Goal: Task Accomplishment & Management: Use online tool/utility

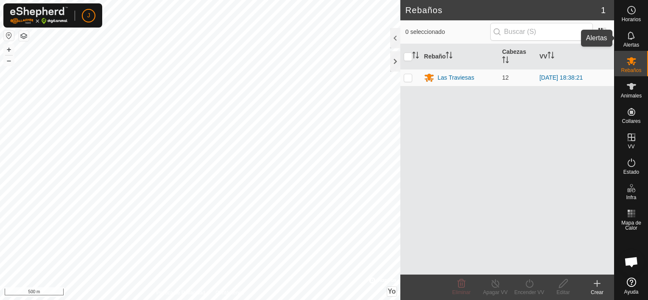
click at [627, 39] on es-notification-svg-icon at bounding box center [631, 36] width 15 height 14
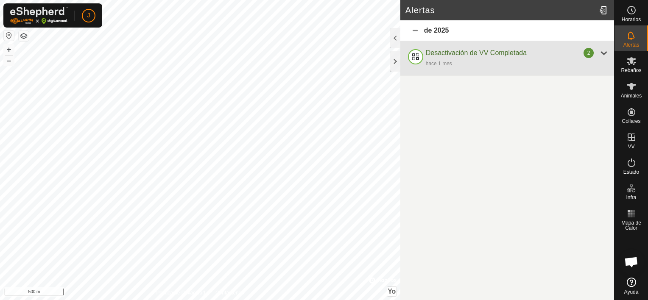
click at [603, 52] on div at bounding box center [604, 53] width 10 height 10
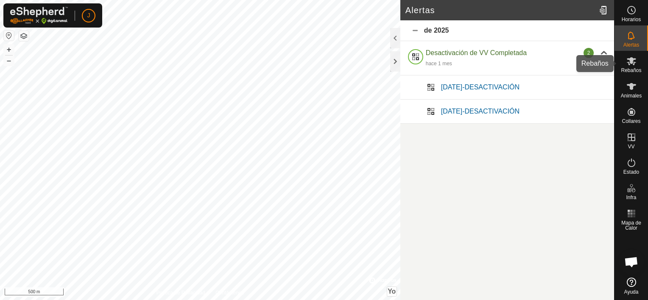
click at [626, 66] on es-mob-svg-icon at bounding box center [631, 61] width 15 height 14
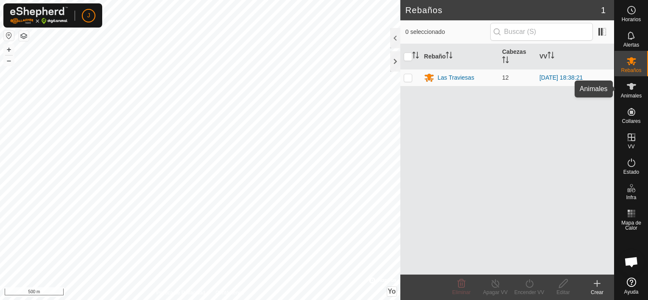
click at [634, 83] on icon at bounding box center [632, 86] width 10 height 10
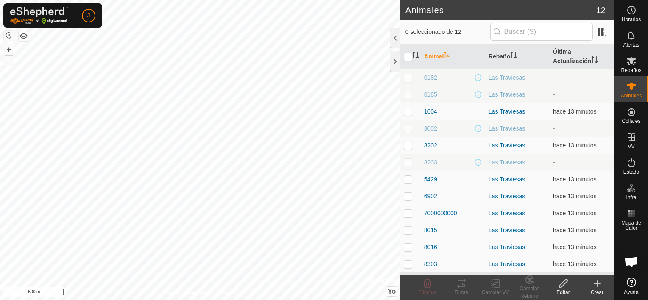
click at [474, 161] on div "3203" at bounding box center [453, 162] width 58 height 9
click at [496, 162] on div "Las Traviesas" at bounding box center [518, 162] width 58 height 9
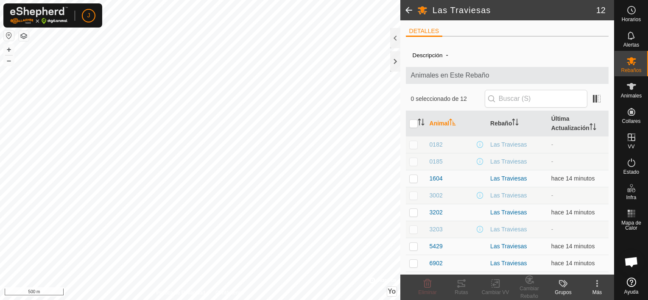
click at [496, 162] on div "Las Traviesas" at bounding box center [517, 161] width 54 height 9
click at [395, 38] on div at bounding box center [395, 38] width 10 height 20
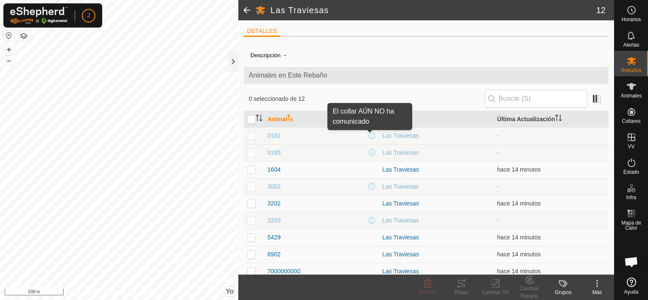
click at [369, 136] on span at bounding box center [372, 135] width 7 height 7
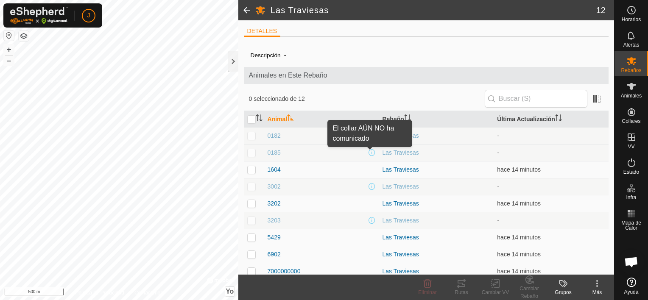
click at [370, 154] on span at bounding box center [372, 152] width 7 height 7
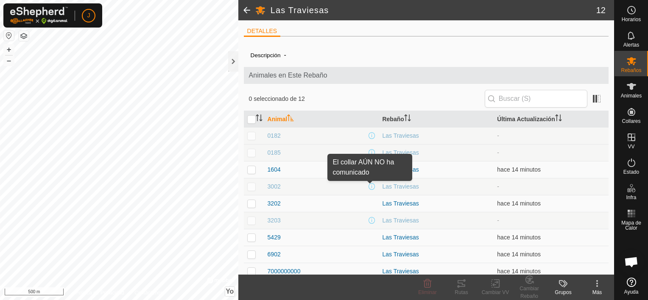
click at [370, 187] on span at bounding box center [372, 186] width 7 height 7
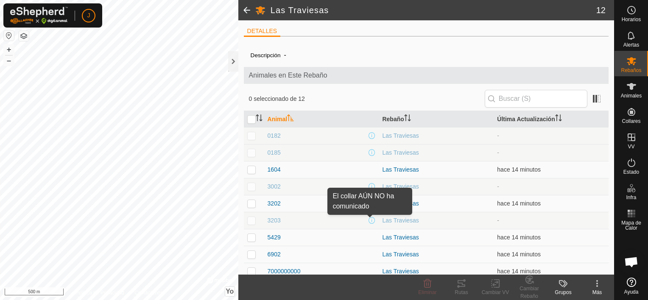
click at [369, 224] on div "3203" at bounding box center [322, 220] width 108 height 9
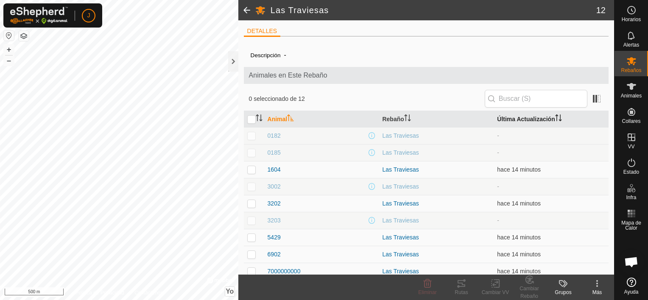
click at [539, 120] on font "Última Actualización" at bounding box center [526, 119] width 58 height 7
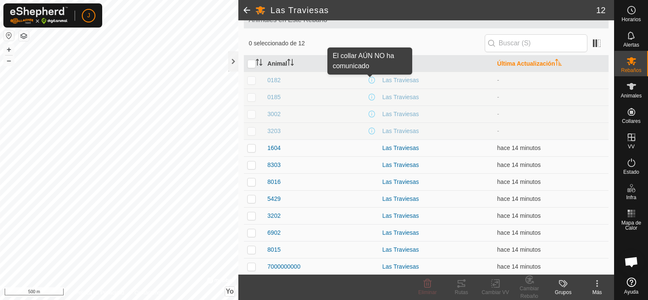
click at [370, 78] on span at bounding box center [372, 80] width 7 height 7
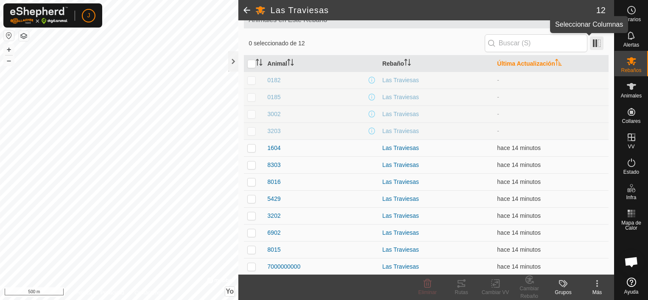
click at [593, 41] on span at bounding box center [597, 43] width 14 height 14
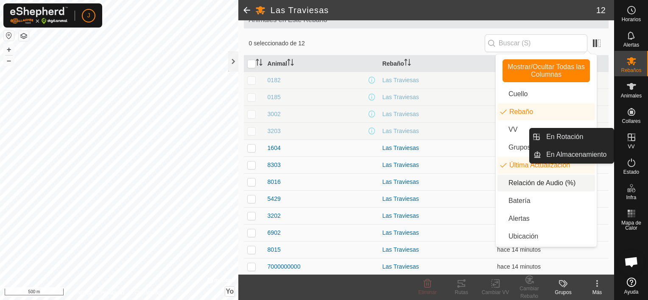
click at [634, 141] on icon at bounding box center [632, 137] width 10 height 10
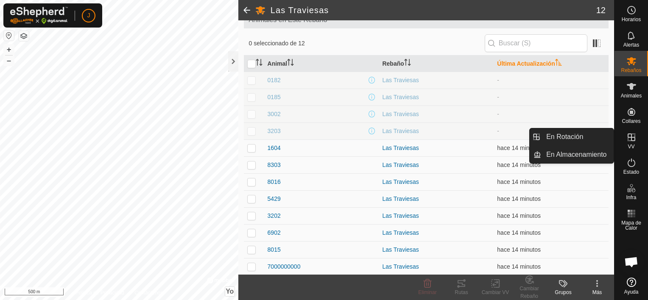
click at [630, 139] on icon at bounding box center [632, 137] width 10 height 10
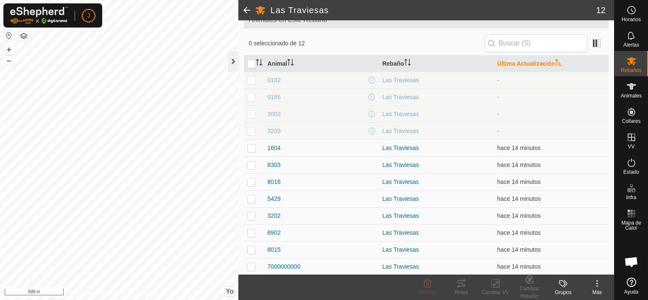
click at [232, 63] on div at bounding box center [233, 61] width 10 height 20
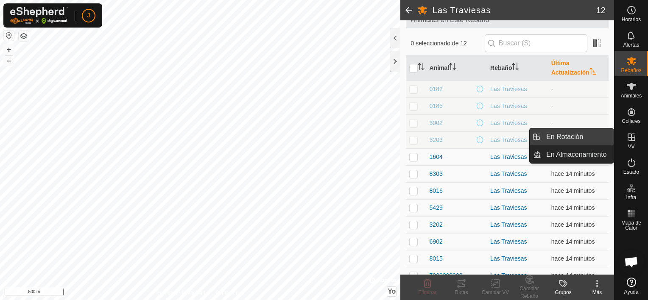
click at [577, 137] on link "En Rotación" at bounding box center [577, 137] width 73 height 17
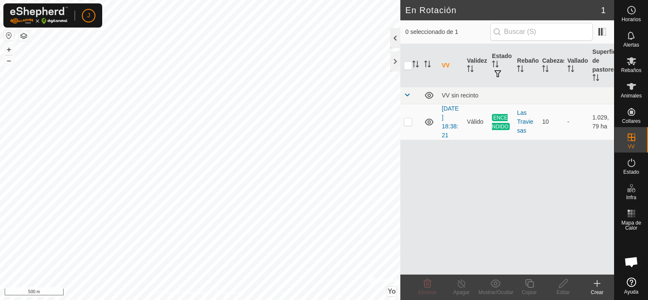
click at [396, 41] on div at bounding box center [395, 38] width 10 height 20
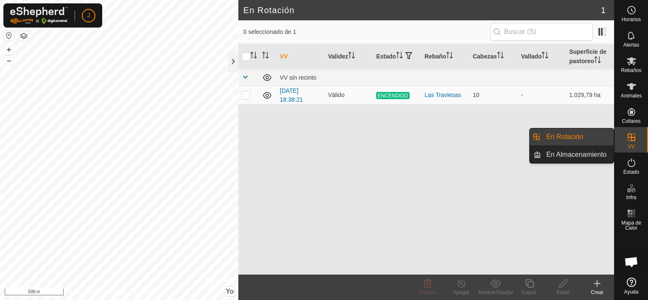
click at [593, 152] on link "En Almacenamiento" at bounding box center [577, 154] width 73 height 17
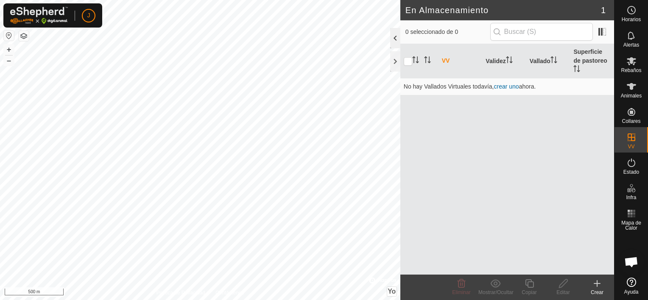
click at [396, 34] on div at bounding box center [395, 38] width 10 height 20
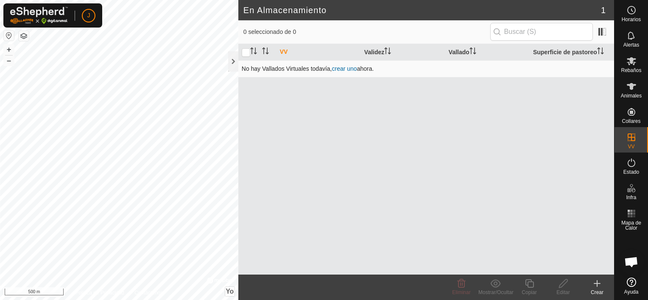
click at [349, 67] on link "crear uno" at bounding box center [344, 68] width 25 height 7
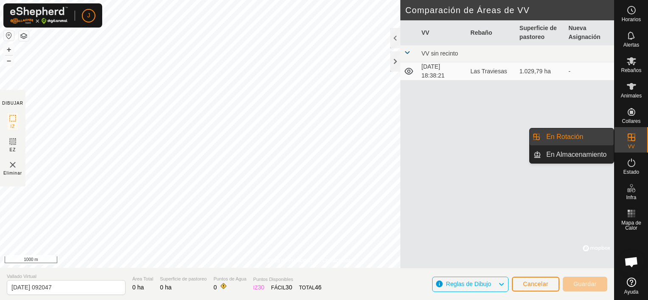
click at [604, 138] on link "En Rotación" at bounding box center [577, 137] width 73 height 17
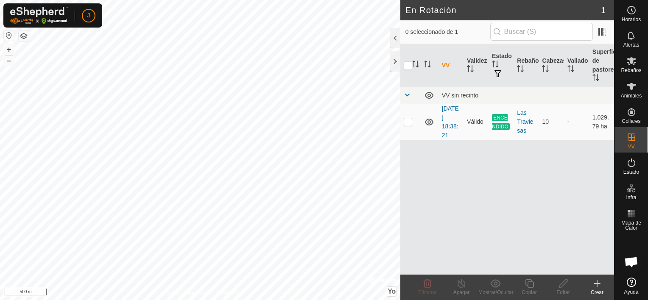
click at [160, 300] on html "J Horarios Alertas Rebaños Animales Collares VV Estado Infra Mapa de Calor Ayud…" at bounding box center [324, 150] width 648 height 300
checkbox input "true"
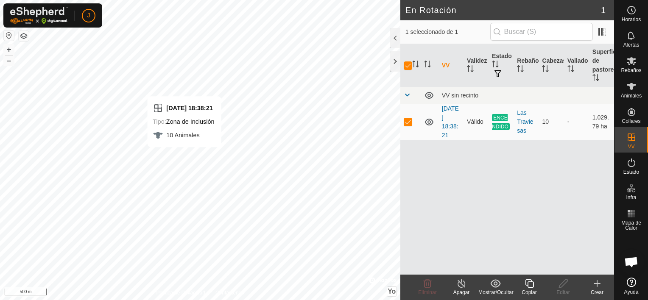
checkbox input "false"
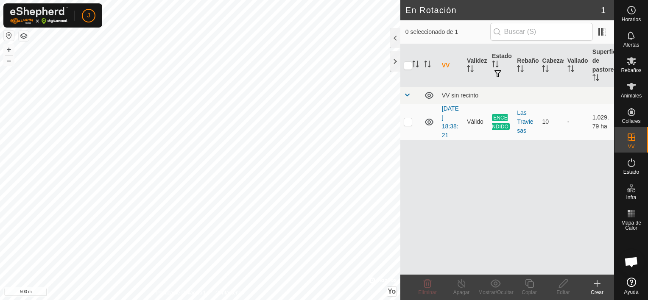
checkbox input "true"
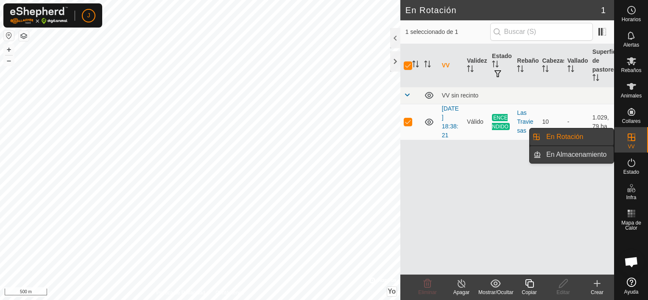
click at [582, 154] on link "En Almacenamiento" at bounding box center [577, 154] width 73 height 17
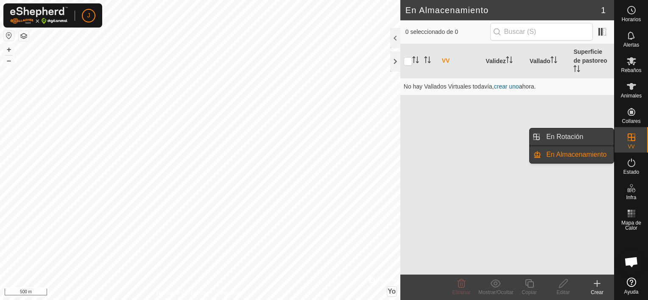
click at [594, 132] on link "En Rotación" at bounding box center [577, 137] width 73 height 17
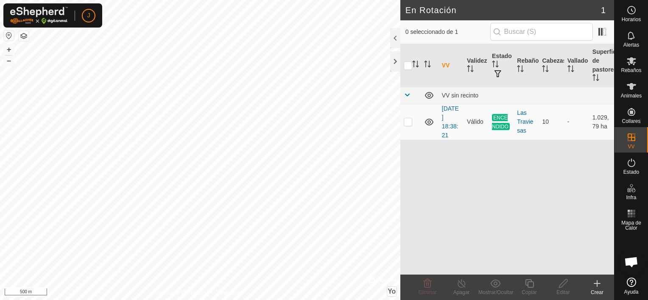
click at [628, 283] on icon at bounding box center [631, 282] width 9 height 9
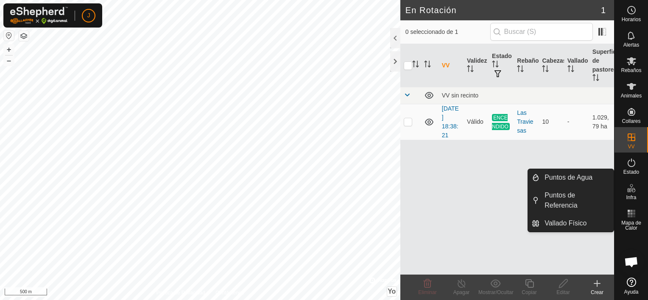
click at [633, 264] on span "Chat abierto" at bounding box center [632, 263] width 14 height 12
click at [625, 263] on span "Chat abierto" at bounding box center [632, 263] width 14 height 12
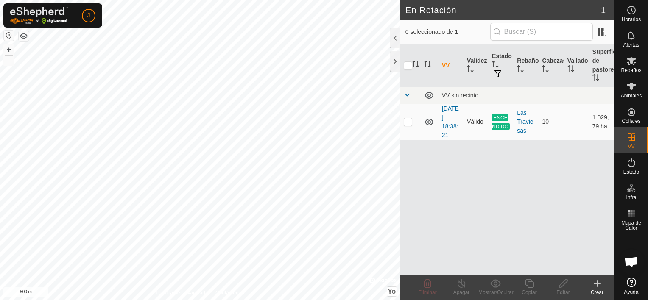
checkbox input "true"
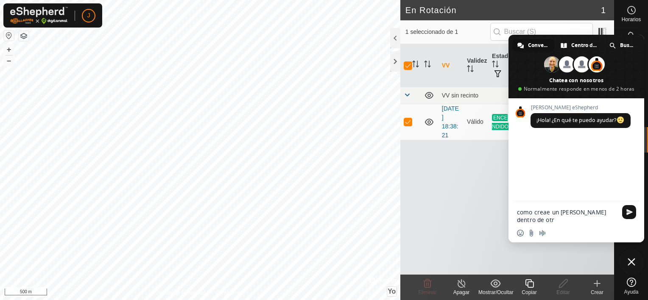
type textarea "como creae un valledo dentro de otro"
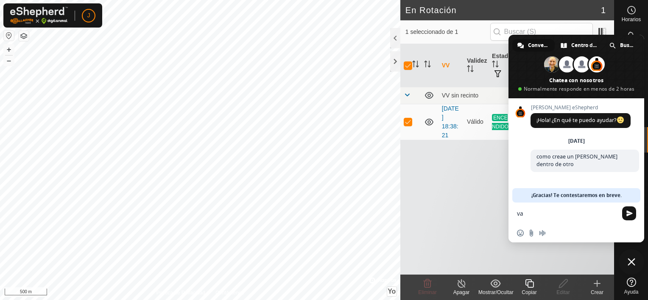
type textarea "v"
type textarea "como crear un vallado dentro de otro para que no entren las vacas"
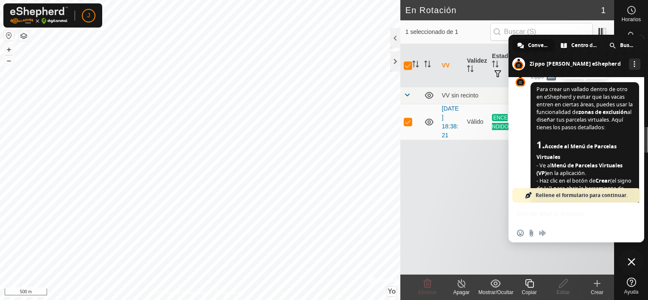
scroll to position [151, 0]
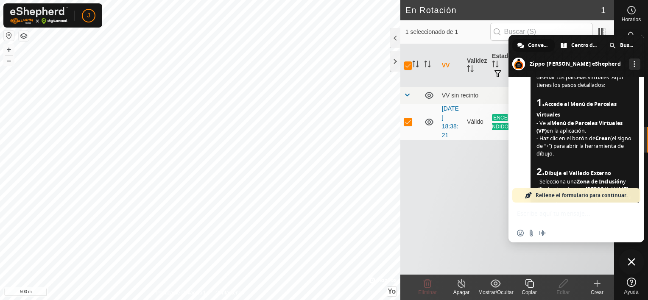
click at [573, 237] on div "Insertar un emoji Enviar un archivo Grabar mensaje de audio" at bounding box center [577, 233] width 136 height 19
click at [426, 192] on div "VV Validez Estado Rebaño Cabezas Vallado Superficie de pastoreo VV sin recinto …" at bounding box center [508, 159] width 214 height 231
click at [593, 25] on app-column-selector at bounding box center [601, 32] width 16 height 17
click at [631, 25] on div "Alertas" at bounding box center [632, 37] width 34 height 25
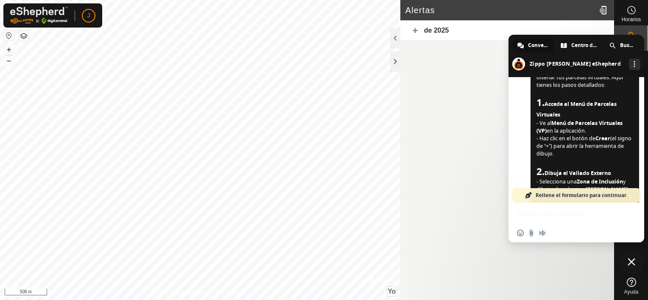
click at [629, 261] on span "Cerrar el chat" at bounding box center [632, 262] width 8 height 8
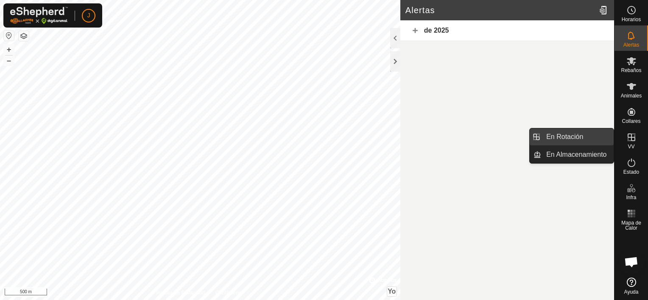
click at [581, 137] on link "En Rotación" at bounding box center [577, 137] width 73 height 17
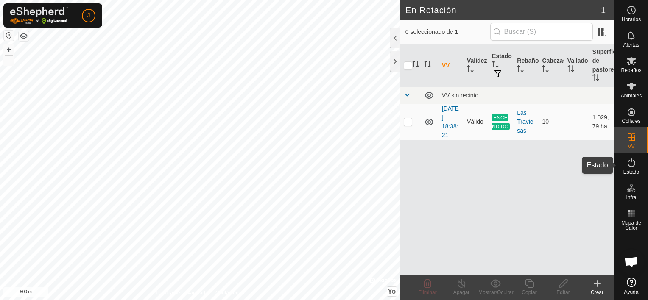
click at [630, 168] on es-activation-svg-icon at bounding box center [631, 163] width 15 height 14
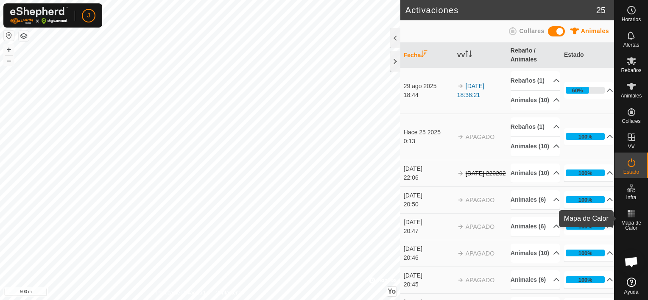
click at [631, 222] on span "Mapa de Calor" at bounding box center [631, 226] width 29 height 10
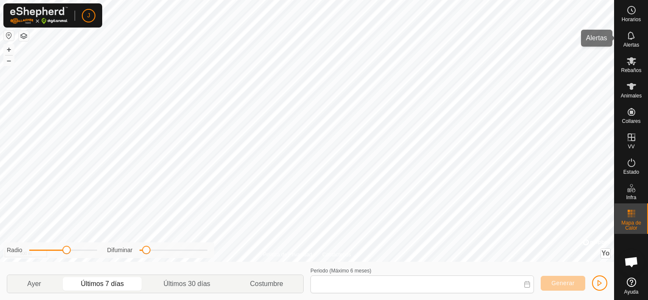
type input "01 Sep, 2025 - 07 Sep, 2025"
click at [633, 45] on span "Alertas" at bounding box center [632, 44] width 16 height 5
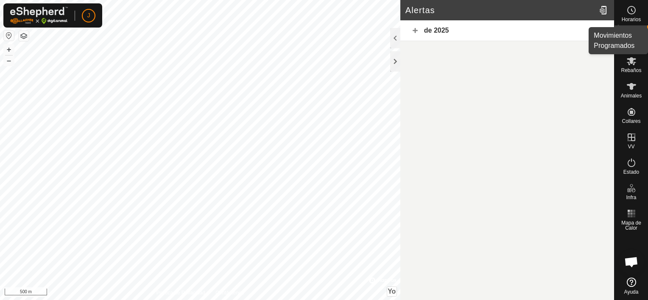
click at [633, 16] on es-schedule-vp-svg-icon at bounding box center [631, 10] width 15 height 14
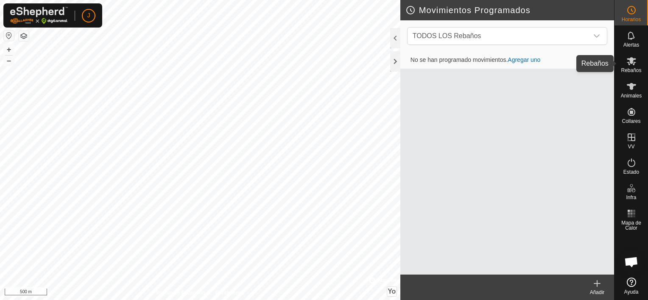
click at [635, 58] on icon at bounding box center [632, 61] width 10 height 10
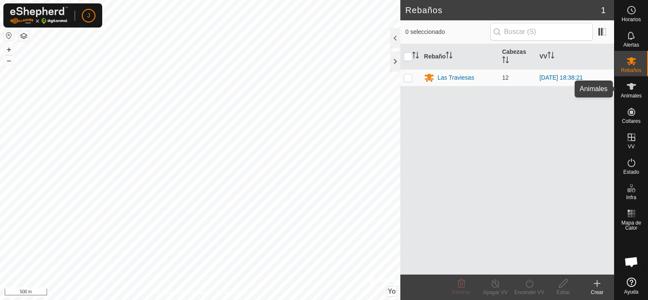
click at [628, 92] on es-animals-svg-icon at bounding box center [631, 87] width 15 height 14
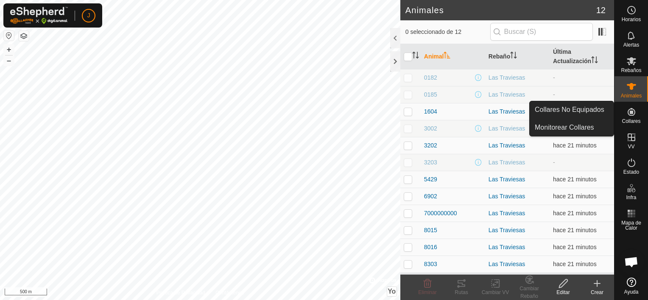
click at [630, 113] on icon at bounding box center [632, 112] width 8 height 8
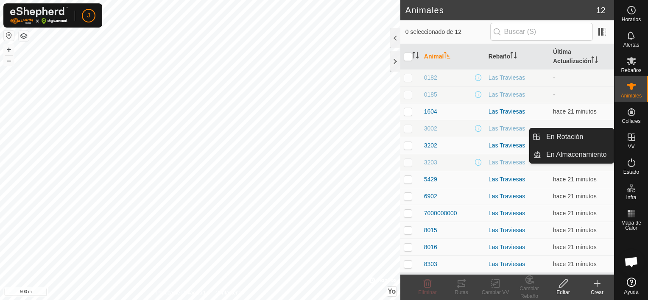
click at [636, 143] on es-virtualpaddocks-svg-icon at bounding box center [631, 138] width 15 height 14
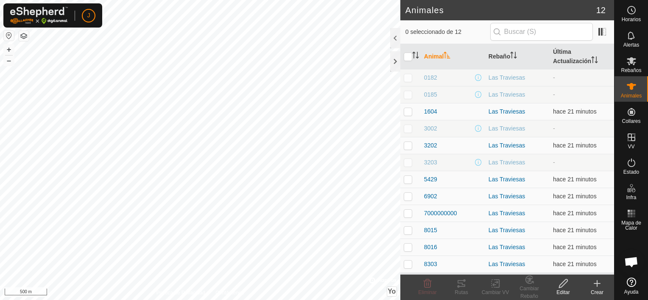
click at [632, 263] on span "Chat abierto" at bounding box center [632, 263] width 14 height 12
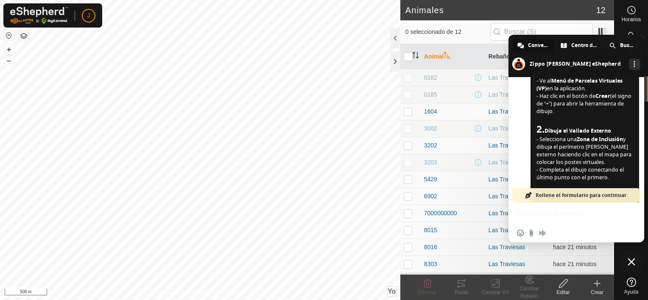
scroll to position [151, 0]
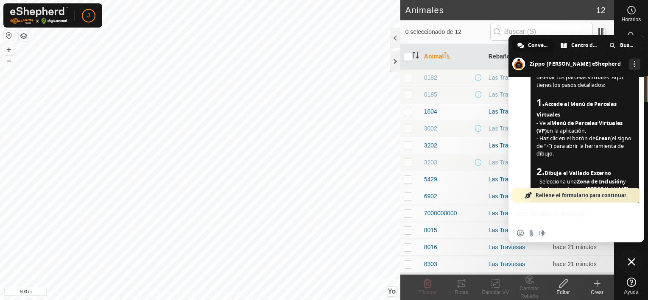
click at [628, 261] on span "Cerrar el chat" at bounding box center [632, 262] width 8 height 8
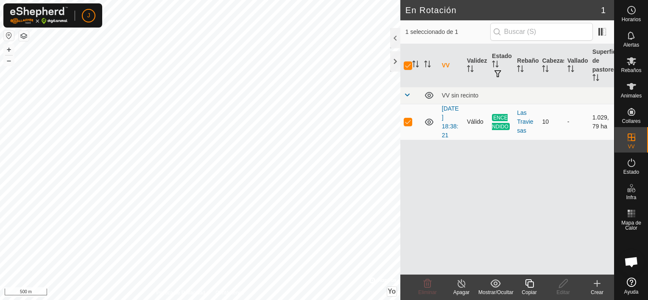
click at [494, 123] on span "ENCENDIDO" at bounding box center [501, 122] width 18 height 16
click at [500, 120] on span "ENCENDIDO" at bounding box center [501, 122] width 18 height 16
click at [411, 65] on input "checkbox" at bounding box center [408, 66] width 8 height 8
checkbox input "false"
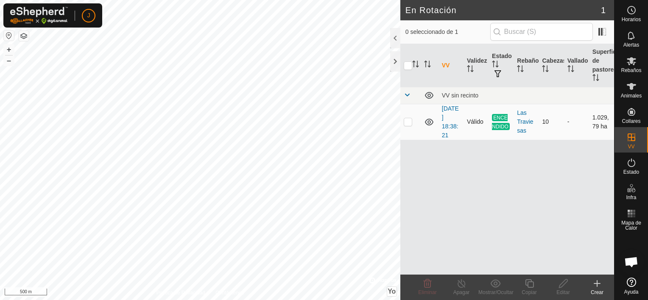
click at [409, 119] on p-checkbox at bounding box center [408, 121] width 8 height 7
checkbox input "true"
click at [465, 287] on icon at bounding box center [462, 284] width 11 height 10
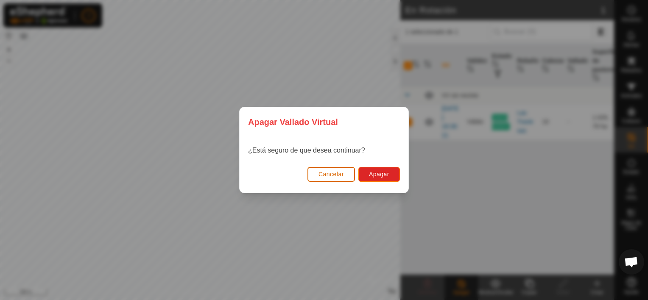
click at [345, 175] on button "Cancelar" at bounding box center [332, 174] width 48 height 15
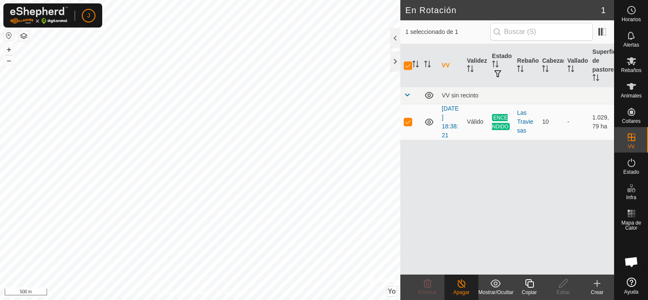
click at [600, 285] on icon at bounding box center [597, 284] width 10 height 10
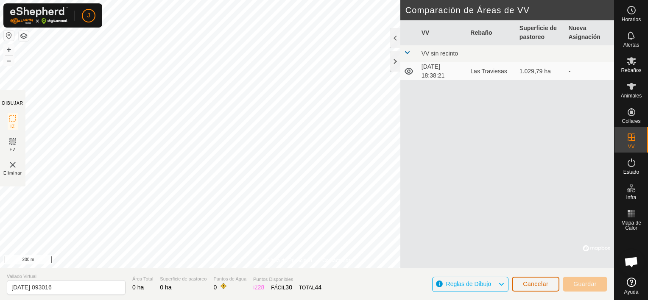
click at [549, 288] on button "Cancelar" at bounding box center [536, 284] width 48 height 15
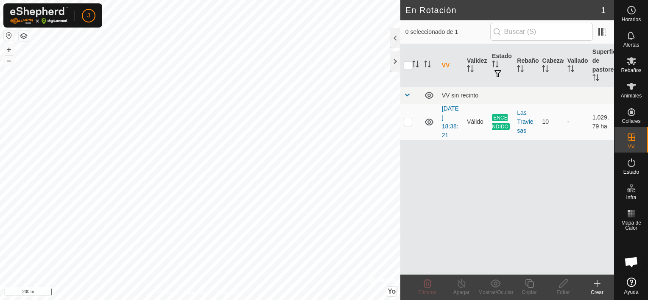
checkbox input "true"
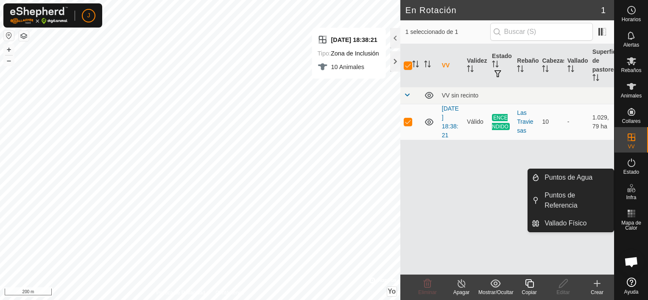
click at [599, 287] on icon at bounding box center [597, 284] width 10 height 10
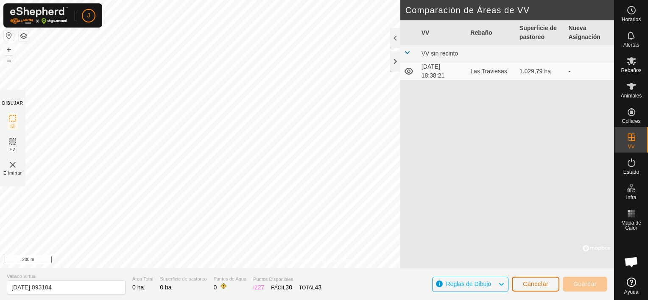
click at [545, 286] on span "Cancelar" at bounding box center [535, 284] width 25 height 7
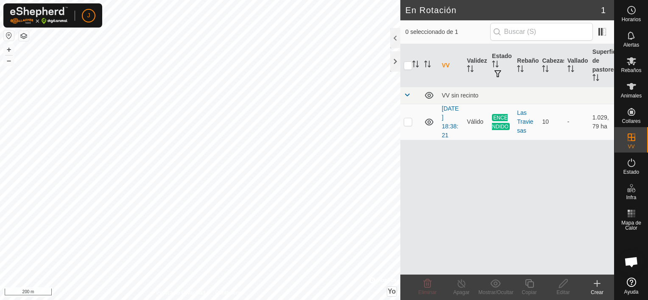
click at [599, 288] on icon at bounding box center [597, 284] width 10 height 10
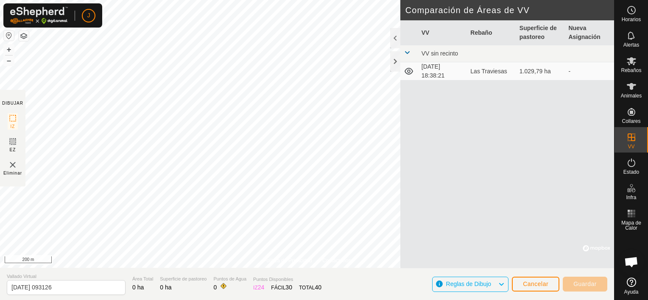
click at [293, 300] on html "J Horarios Alertas Rebaños Animales Collares VV Estado Infra Mapa de Calor Ayud…" at bounding box center [324, 150] width 648 height 300
click at [103, 0] on html "J Horarios Alertas Rebaños Animales Collares VV Estado Infra Mapa de Calor Ayud…" at bounding box center [324, 150] width 648 height 300
click at [589, 285] on span "Guardar" at bounding box center [585, 284] width 23 height 7
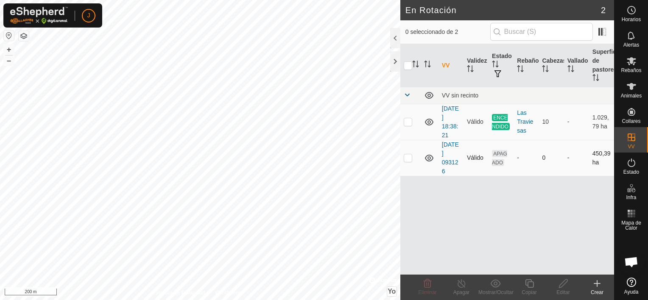
click at [406, 154] on p-checkbox at bounding box center [408, 157] width 8 height 7
checkbox input "true"
click at [501, 151] on span "APAGADO" at bounding box center [499, 158] width 15 height 16
click at [627, 88] on icon at bounding box center [632, 86] width 10 height 10
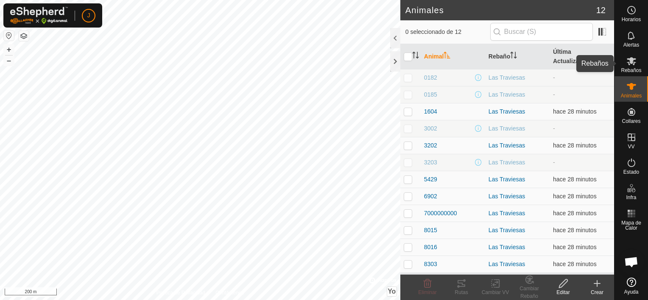
click at [627, 70] on span "Rebaños" at bounding box center [631, 70] width 20 height 5
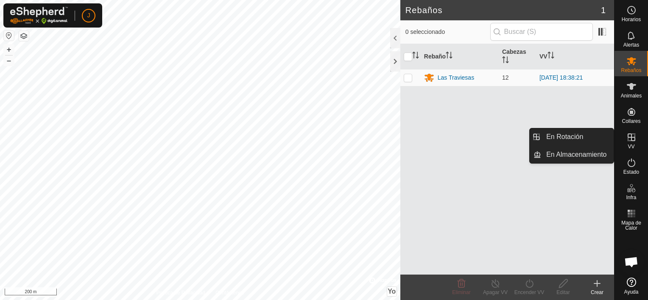
click at [628, 141] on icon at bounding box center [632, 137] width 10 height 10
click at [633, 139] on icon at bounding box center [632, 137] width 10 height 10
click at [577, 138] on link "En Rotación" at bounding box center [577, 137] width 73 height 17
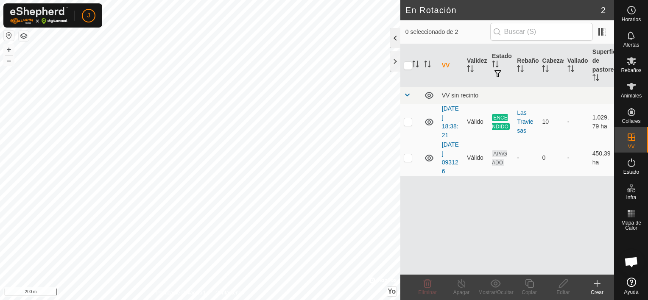
click at [393, 34] on div at bounding box center [395, 38] width 10 height 20
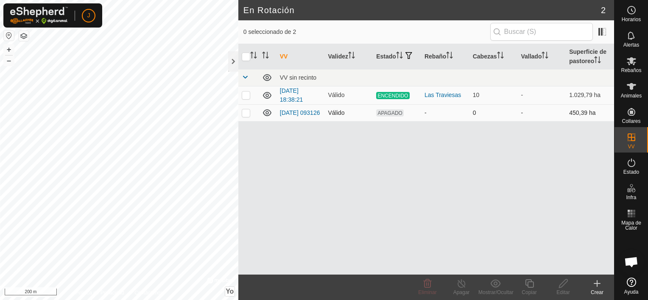
click at [243, 115] on p-checkbox at bounding box center [246, 112] width 8 height 7
checkbox input "true"
click at [602, 31] on span at bounding box center [603, 32] width 14 height 14
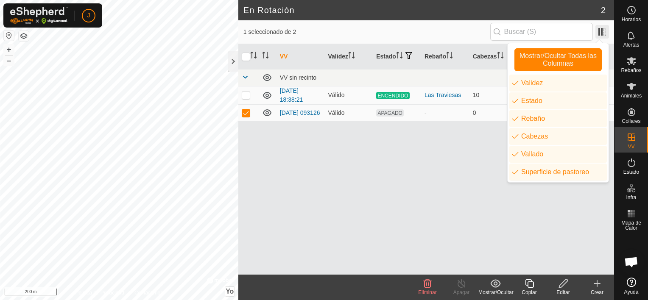
click at [602, 31] on span at bounding box center [603, 32] width 14 height 14
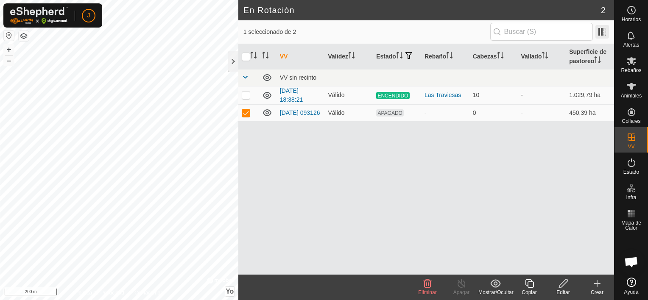
click at [602, 31] on span at bounding box center [603, 32] width 14 height 14
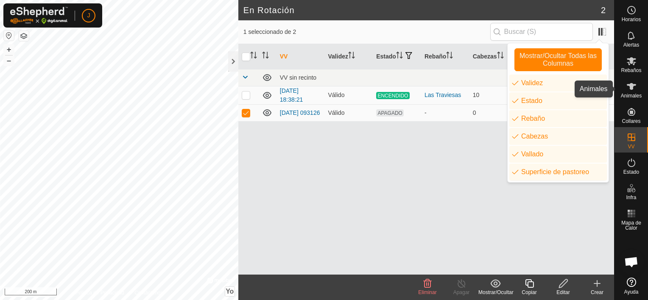
click at [643, 90] on div "Animales" at bounding box center [632, 88] width 34 height 25
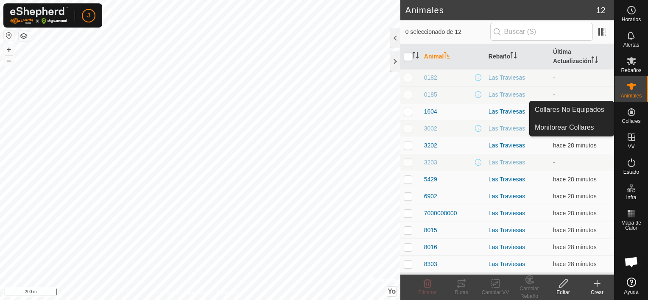
drag, startPoint x: 635, startPoint y: 105, endPoint x: 630, endPoint y: 120, distance: 16.1
click at [630, 120] on span "Collares" at bounding box center [631, 121] width 19 height 5
click at [624, 116] on es-neckbands-svg-icon at bounding box center [631, 112] width 15 height 14
click at [594, 109] on link "Collares No Equipados" at bounding box center [572, 109] width 84 height 17
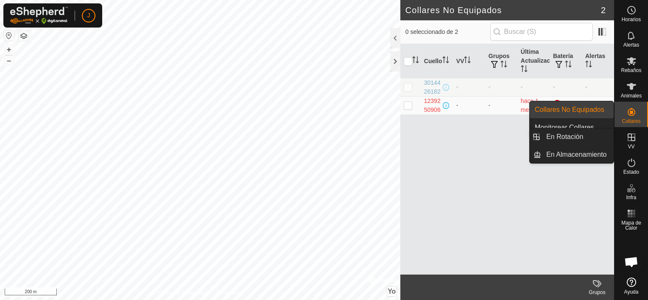
click at [580, 133] on link "En Rotación" at bounding box center [577, 137] width 73 height 17
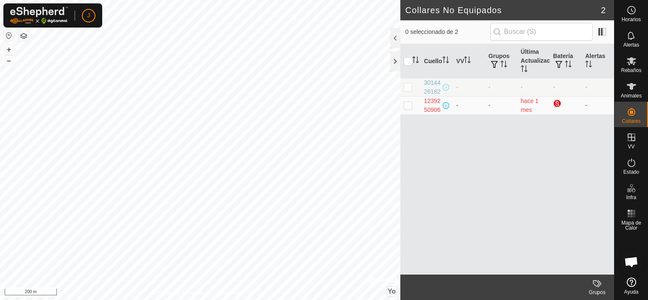
click at [580, 133] on span "En Rotación" at bounding box center [564, 137] width 37 height 10
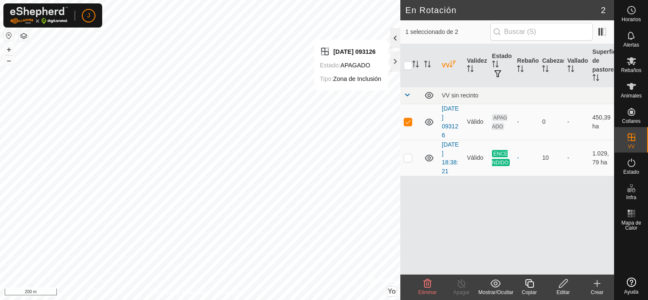
click at [394, 34] on div at bounding box center [395, 38] width 10 height 20
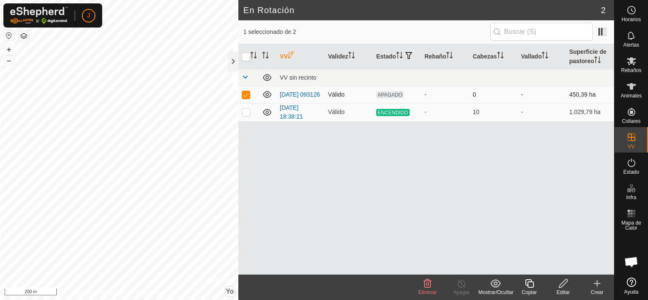
scroll to position [151, 0]
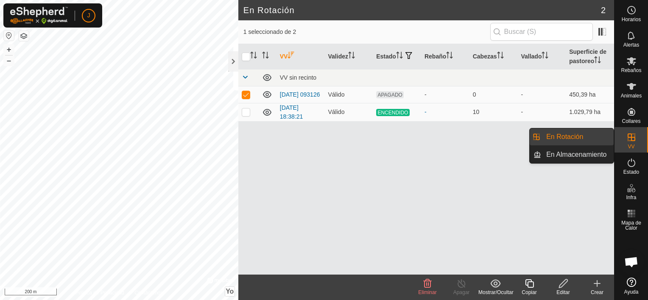
click at [640, 142] on div "VV" at bounding box center [632, 139] width 34 height 25
click at [583, 154] on link "En Almacenamiento" at bounding box center [577, 154] width 73 height 17
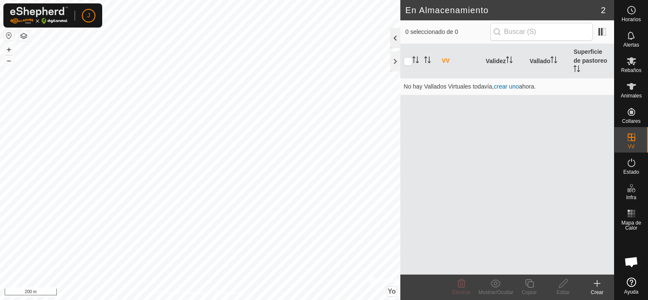
click at [394, 30] on div at bounding box center [395, 38] width 10 height 20
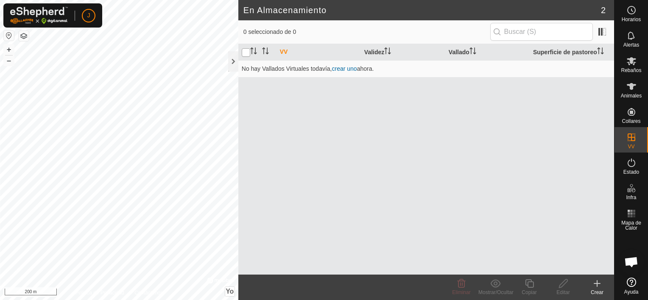
scroll to position [165, 0]
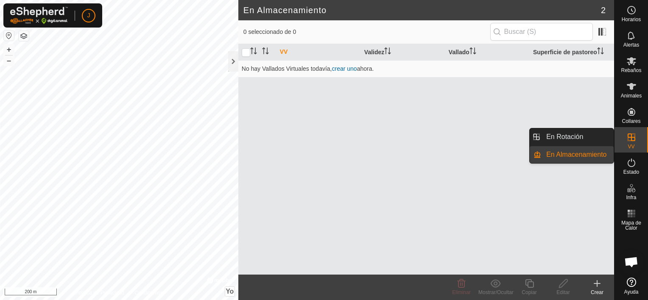
click at [641, 140] on div "VV" at bounding box center [632, 139] width 34 height 25
click at [577, 140] on link "En Rotación" at bounding box center [577, 137] width 73 height 17
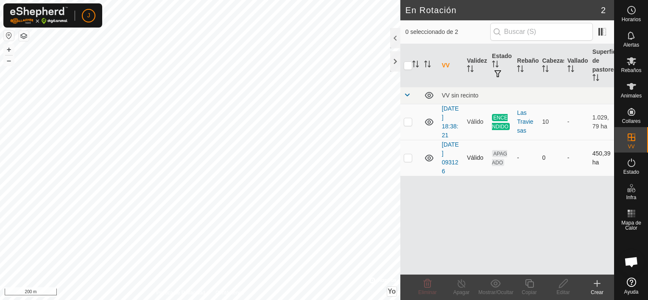
click at [408, 157] on p-checkbox at bounding box center [408, 157] width 8 height 7
checkbox input "true"
click at [592, 286] on create-svg-icon at bounding box center [597, 284] width 34 height 10
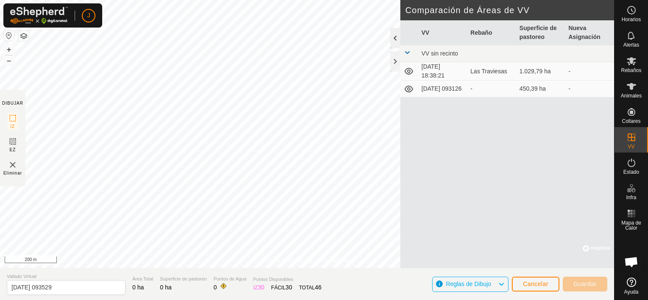
click at [395, 42] on div at bounding box center [395, 38] width 10 height 20
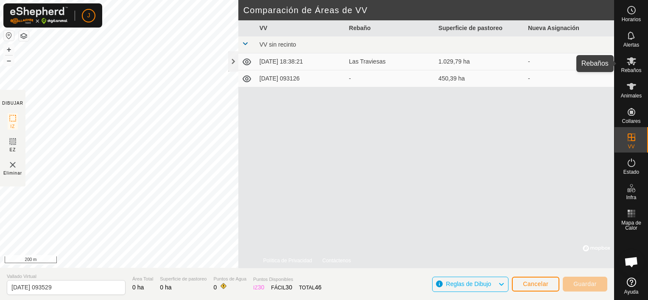
click at [630, 64] on icon at bounding box center [631, 61] width 9 height 8
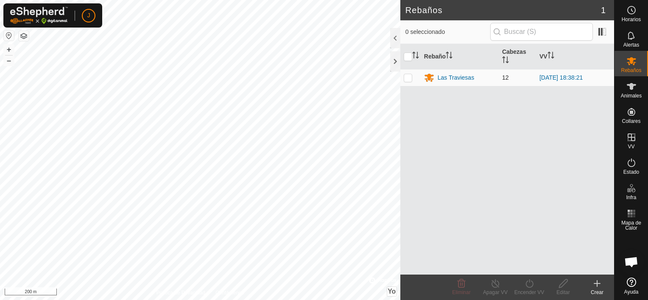
click at [410, 76] on p-checkbox at bounding box center [408, 77] width 8 height 7
checkbox input "true"
click at [532, 281] on icon at bounding box center [529, 284] width 11 height 10
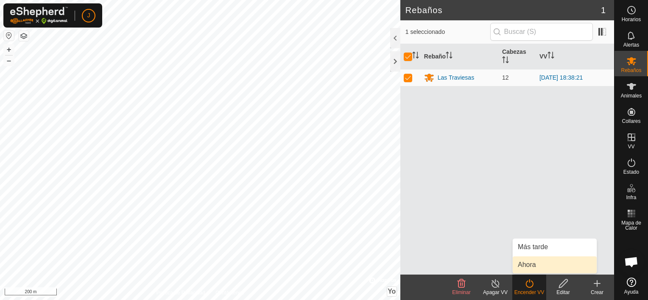
click at [532, 264] on link "Ahora" at bounding box center [555, 265] width 84 height 17
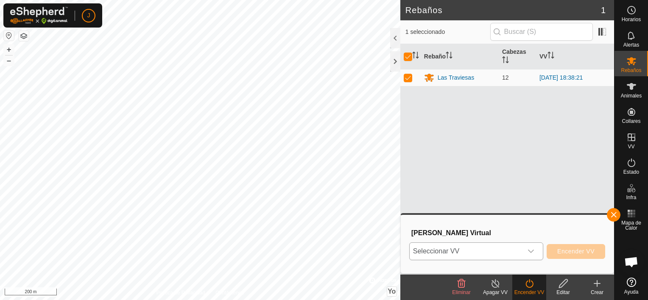
click at [535, 249] on icon "Disparador desplegable" at bounding box center [531, 251] width 7 height 7
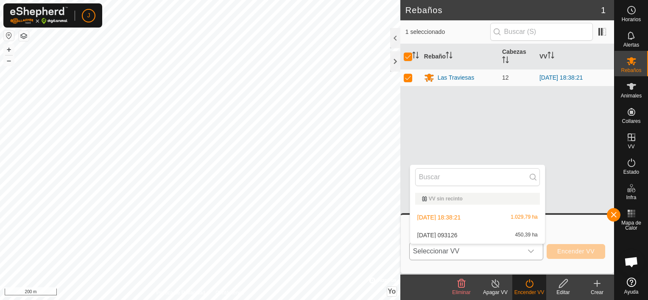
click at [509, 233] on li "[DATE] 093126 450,39 ha" at bounding box center [477, 235] width 135 height 17
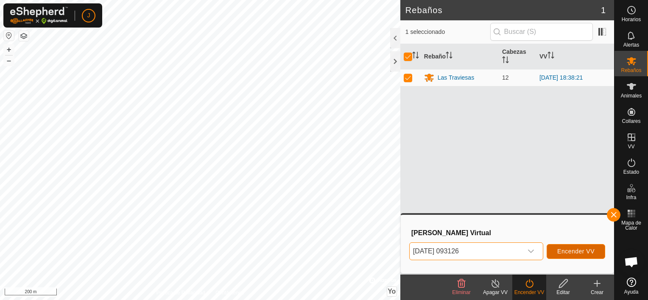
click at [567, 249] on span "Encender VV" at bounding box center [575, 251] width 37 height 7
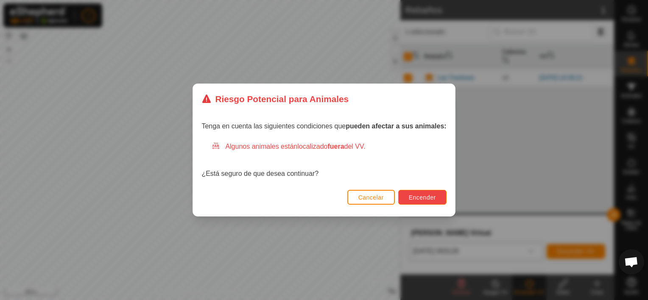
click at [439, 202] on button "Encender" at bounding box center [422, 197] width 48 height 15
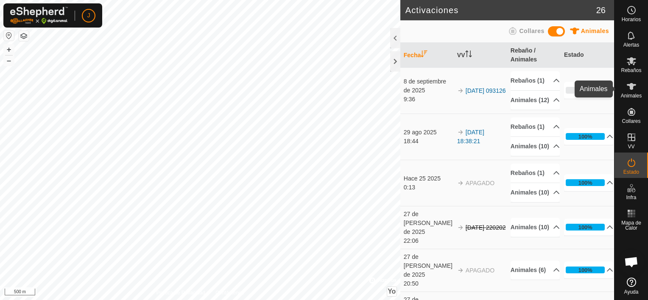
click at [633, 88] on icon at bounding box center [631, 86] width 9 height 7
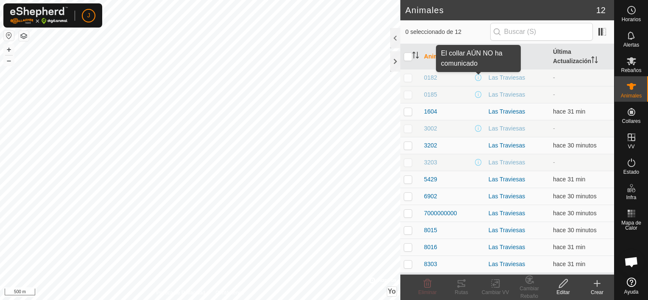
click at [477, 76] on span at bounding box center [478, 77] width 7 height 7
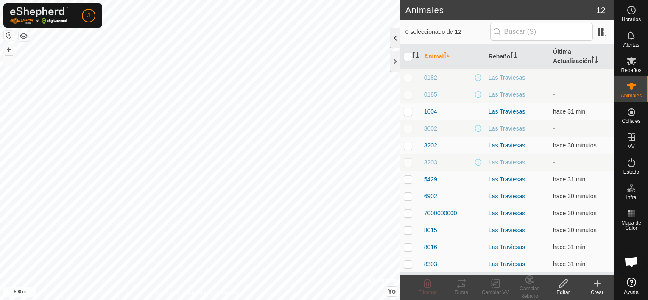
click at [395, 39] on div at bounding box center [395, 38] width 10 height 20
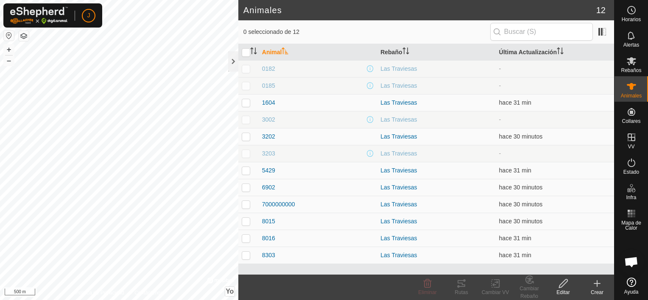
click at [247, 70] on p-checkbox at bounding box center [246, 68] width 8 height 7
checkbox input "false"
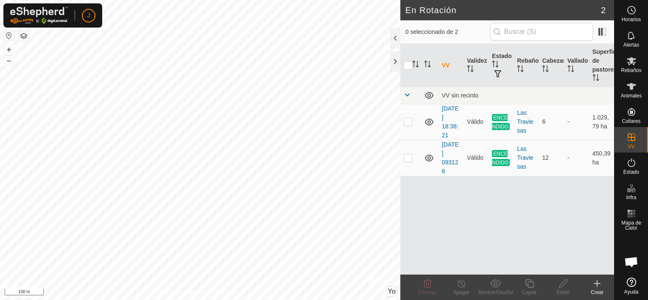
scroll to position [174, 0]
